Goal: Communication & Community: Share content

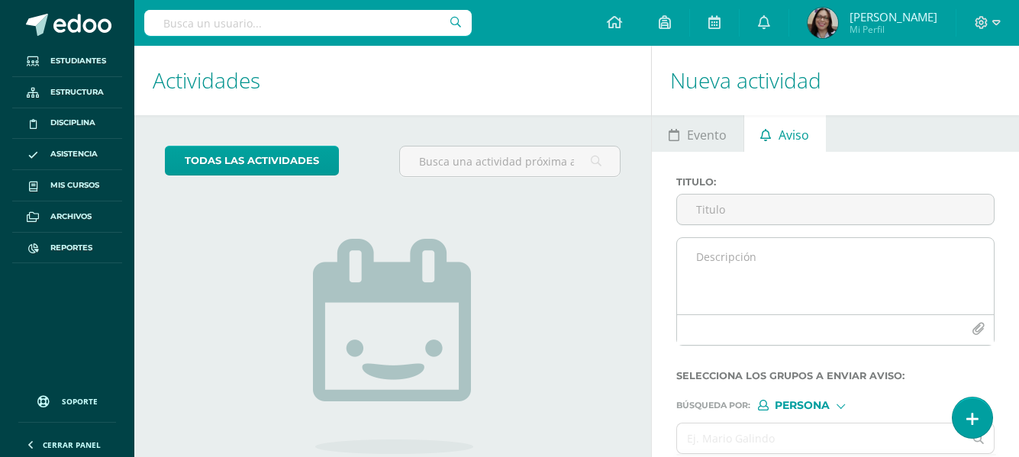
click at [714, 256] on textarea at bounding box center [835, 276] width 317 height 76
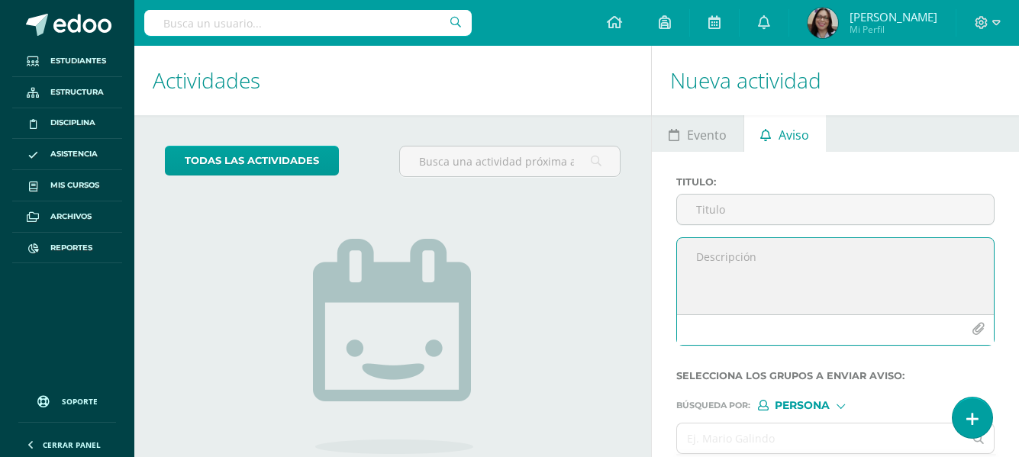
paste textarea "Estimados padres/madres de familia: Reciban un cordial saludo. Les informamos q…"
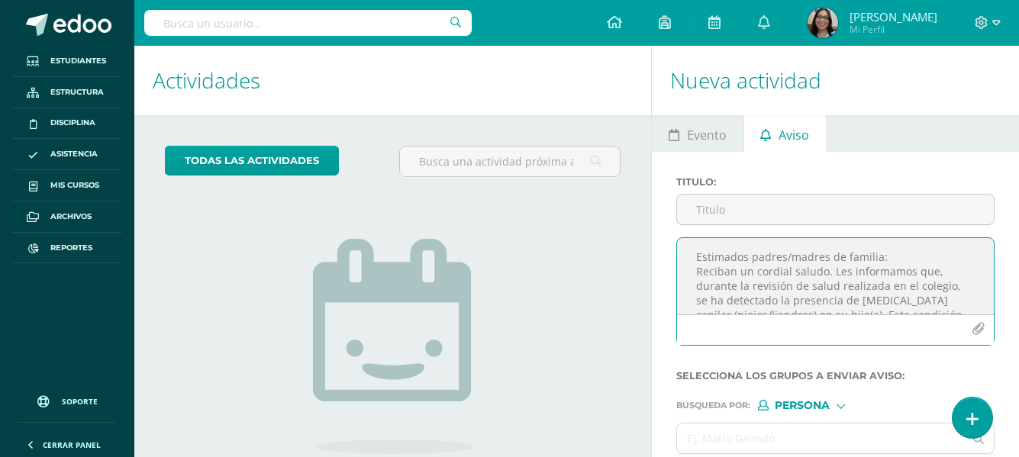
scroll to position [240, 0]
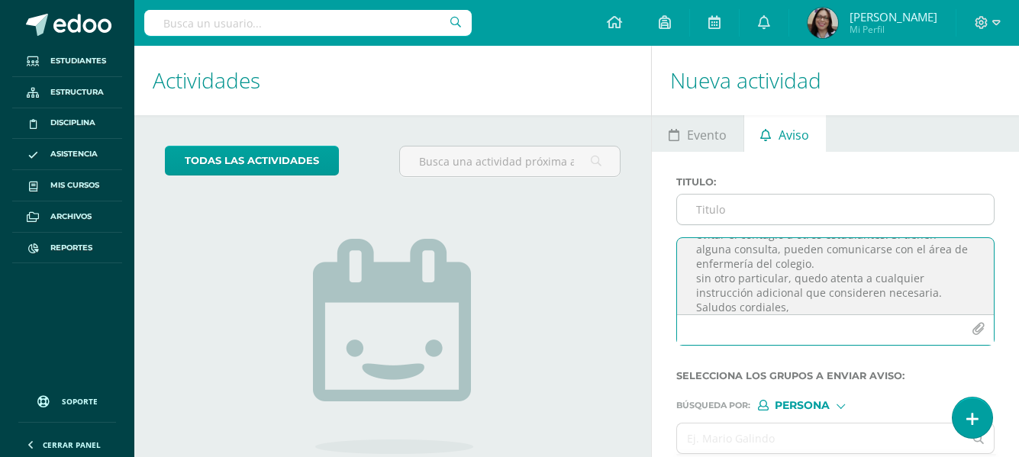
type textarea "Estimados padres/madres de familia: Reciban un cordial saludo. Les informamos q…"
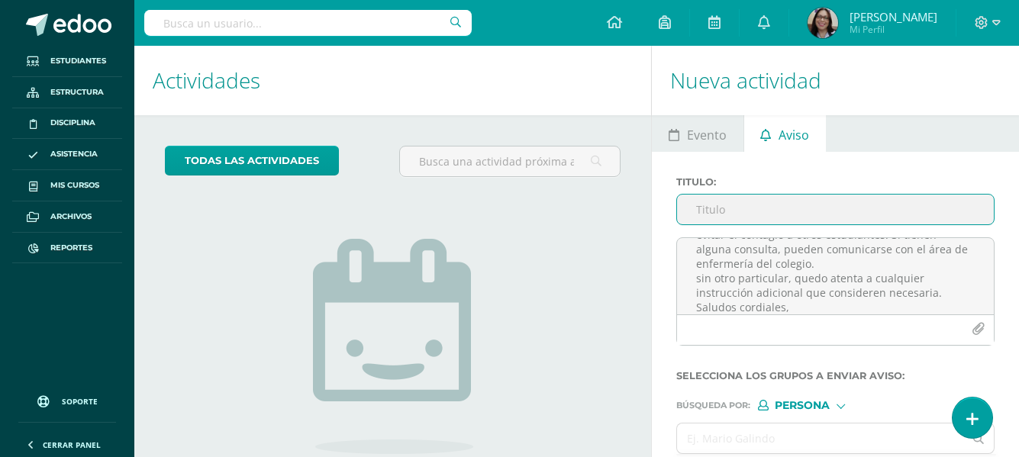
click at [722, 210] on input "Titulo :" at bounding box center [835, 210] width 317 height 30
type input "j"
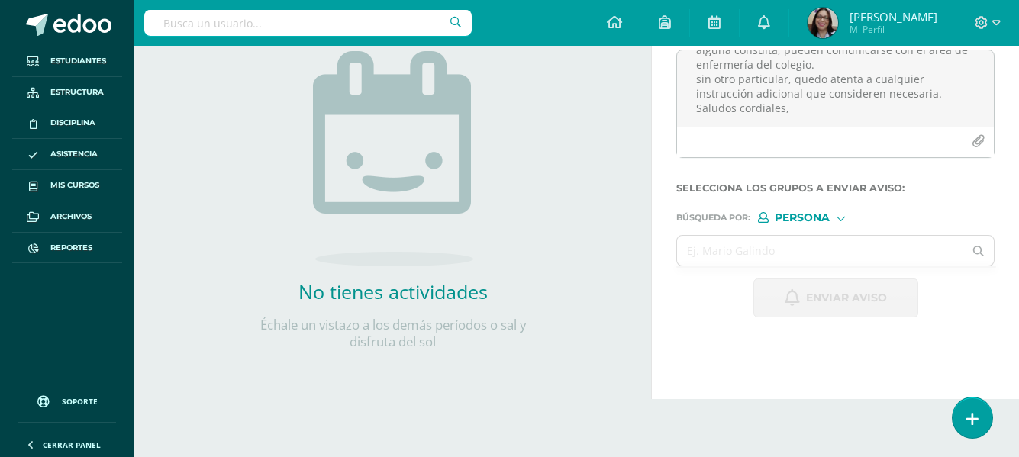
scroll to position [229, 0]
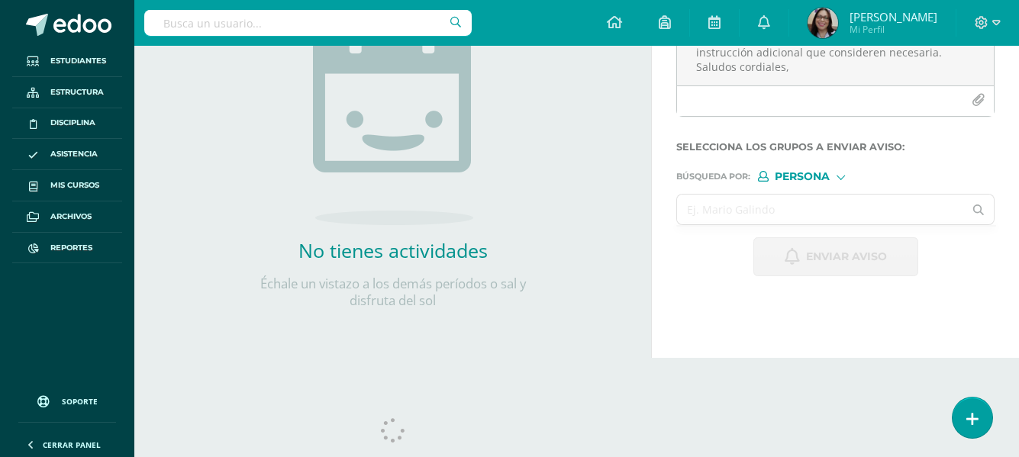
type input "Notificación de salud"
click at [730, 202] on input "text" at bounding box center [820, 210] width 286 height 30
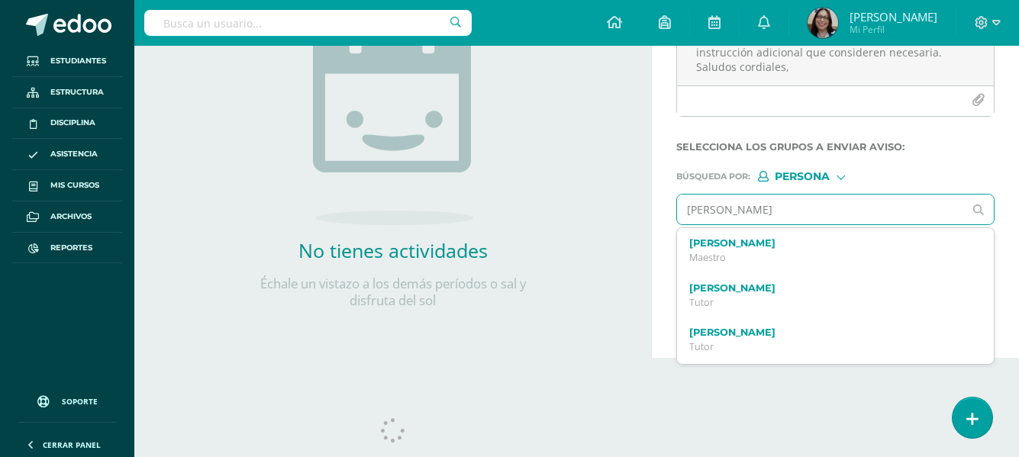
type input "[PERSON_NAME]"
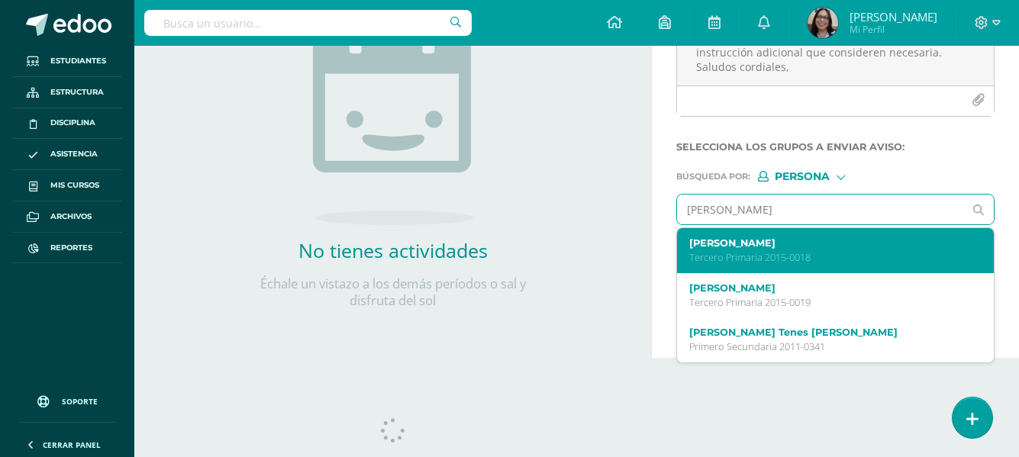
click at [714, 247] on label "[PERSON_NAME]" at bounding box center [830, 242] width 280 height 11
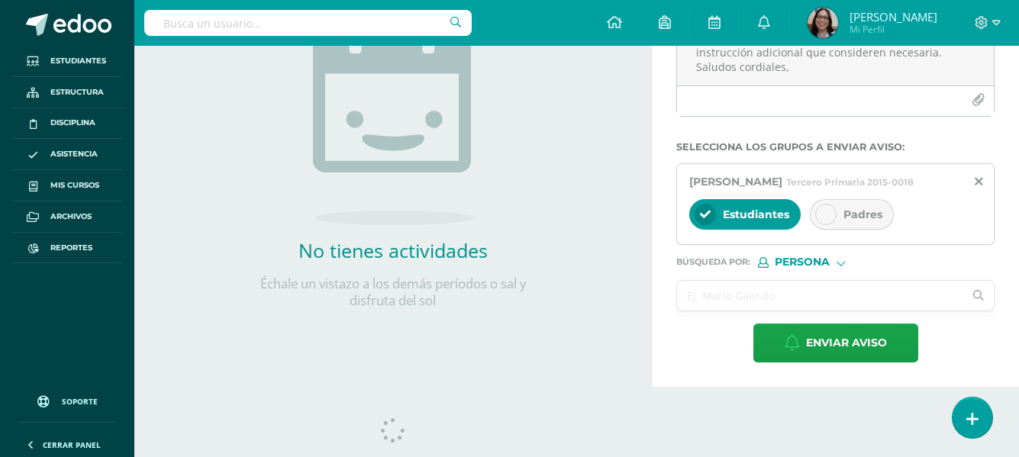
click at [795, 311] on input "text" at bounding box center [820, 296] width 286 height 30
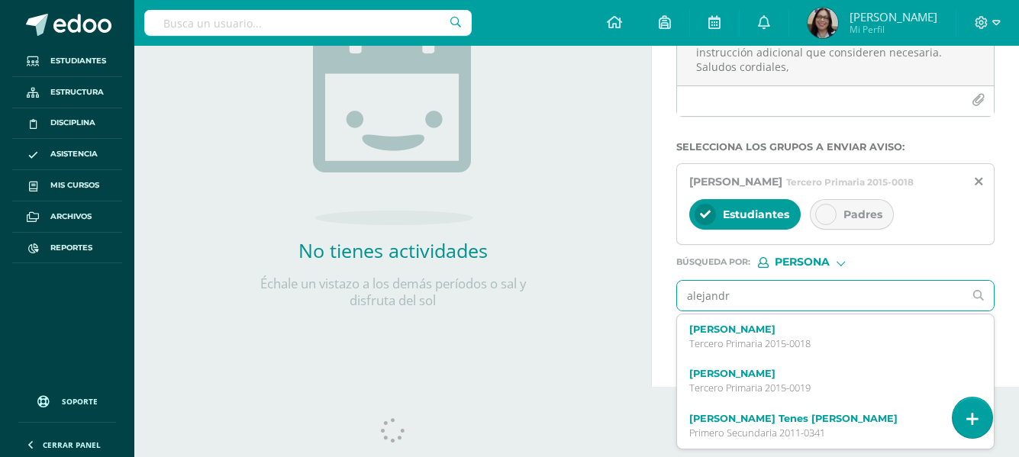
type input "[PERSON_NAME]"
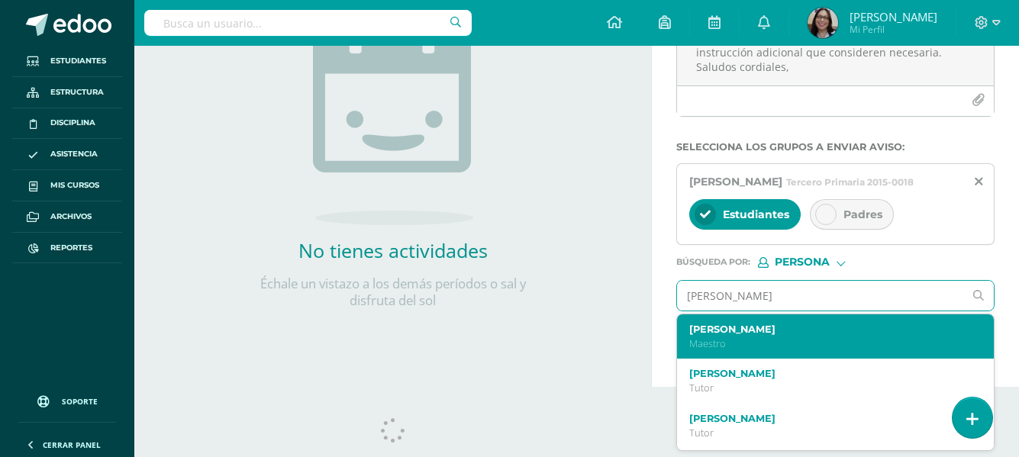
click at [737, 350] on p "Maestro" at bounding box center [830, 343] width 280 height 13
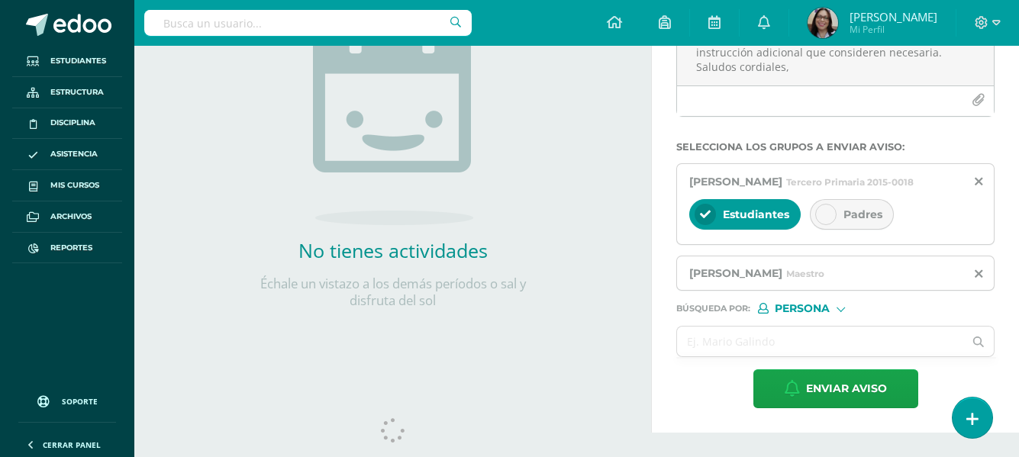
click at [821, 222] on div at bounding box center [825, 214] width 21 height 21
click at [704, 220] on icon at bounding box center [705, 214] width 11 height 11
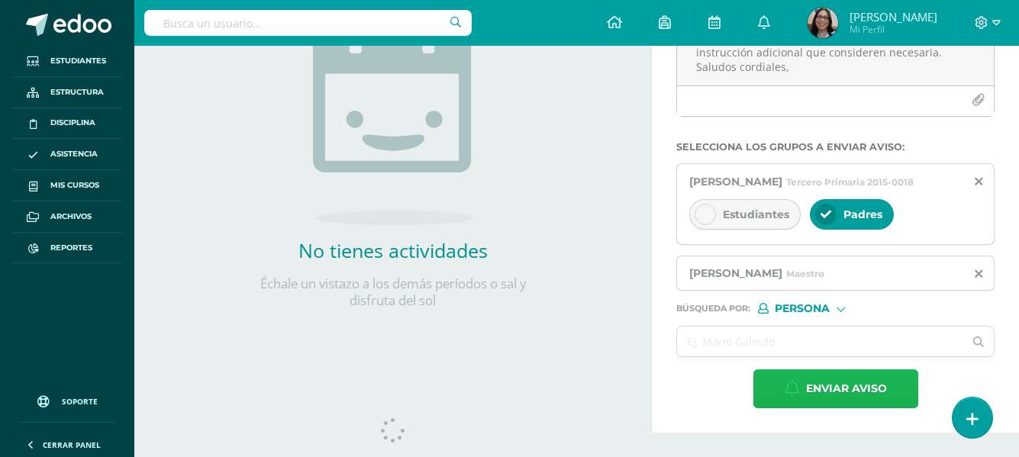
click at [834, 402] on span "Enviar aviso" at bounding box center [846, 388] width 81 height 37
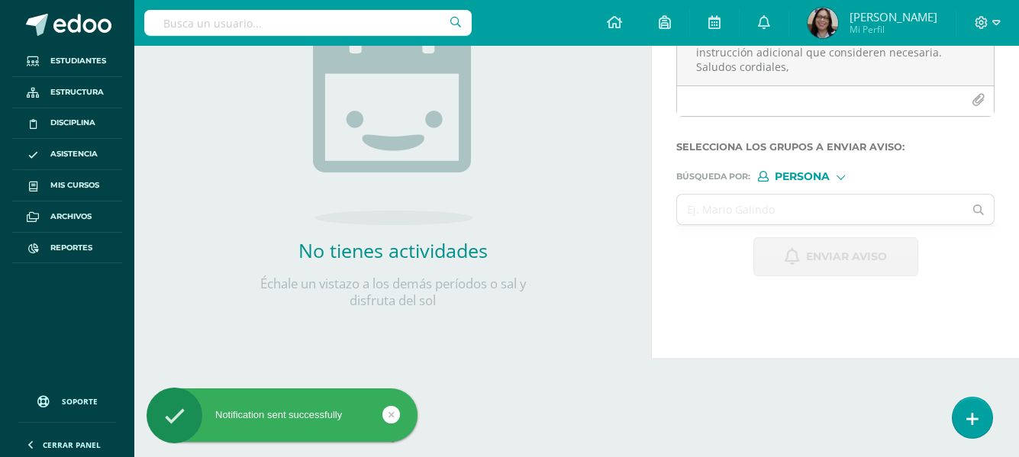
scroll to position [0, 0]
